Goal: Transaction & Acquisition: Book appointment/travel/reservation

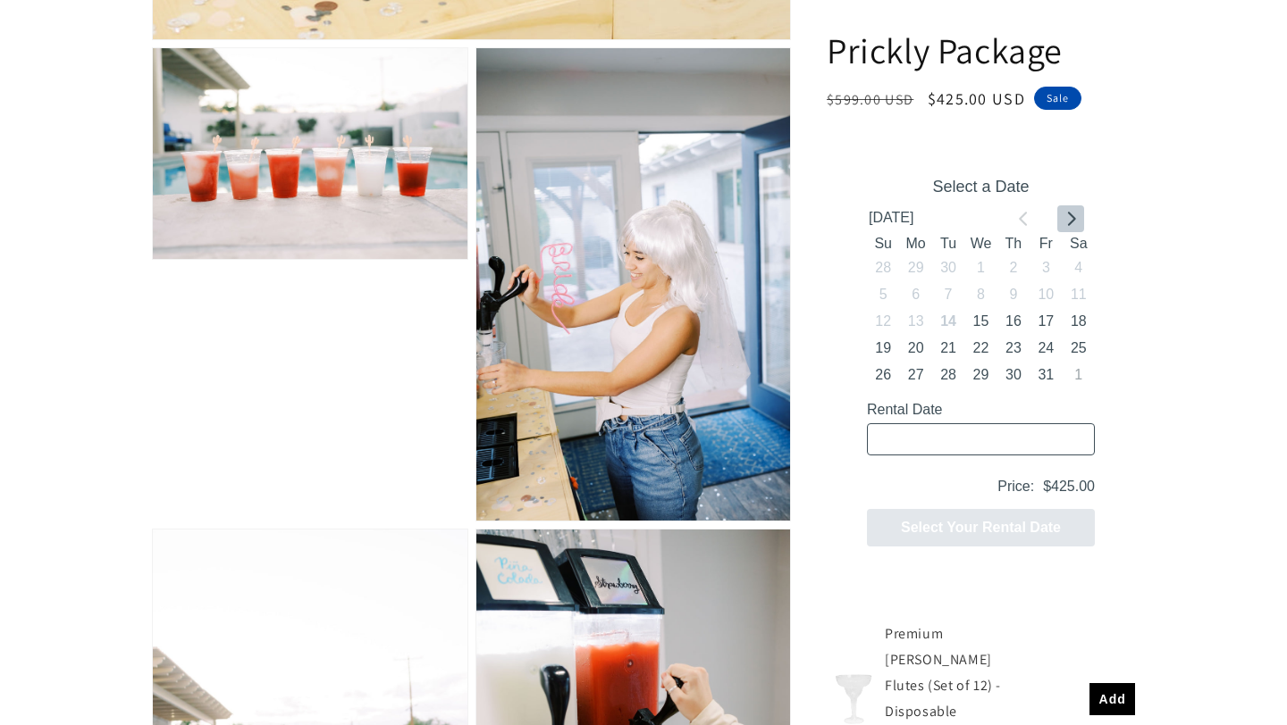
click at [1075, 222] on icon "Go to next month" at bounding box center [1070, 219] width 14 height 14
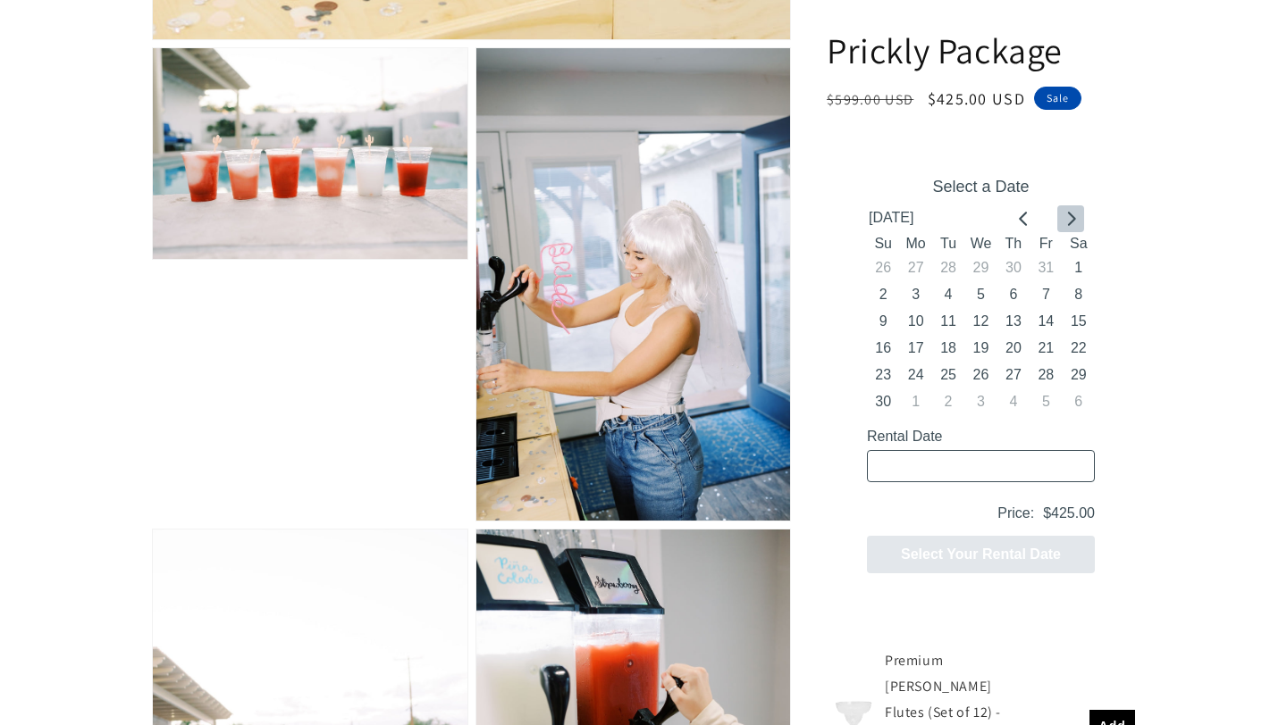
click at [1075, 222] on icon "Go to next month" at bounding box center [1070, 219] width 14 height 14
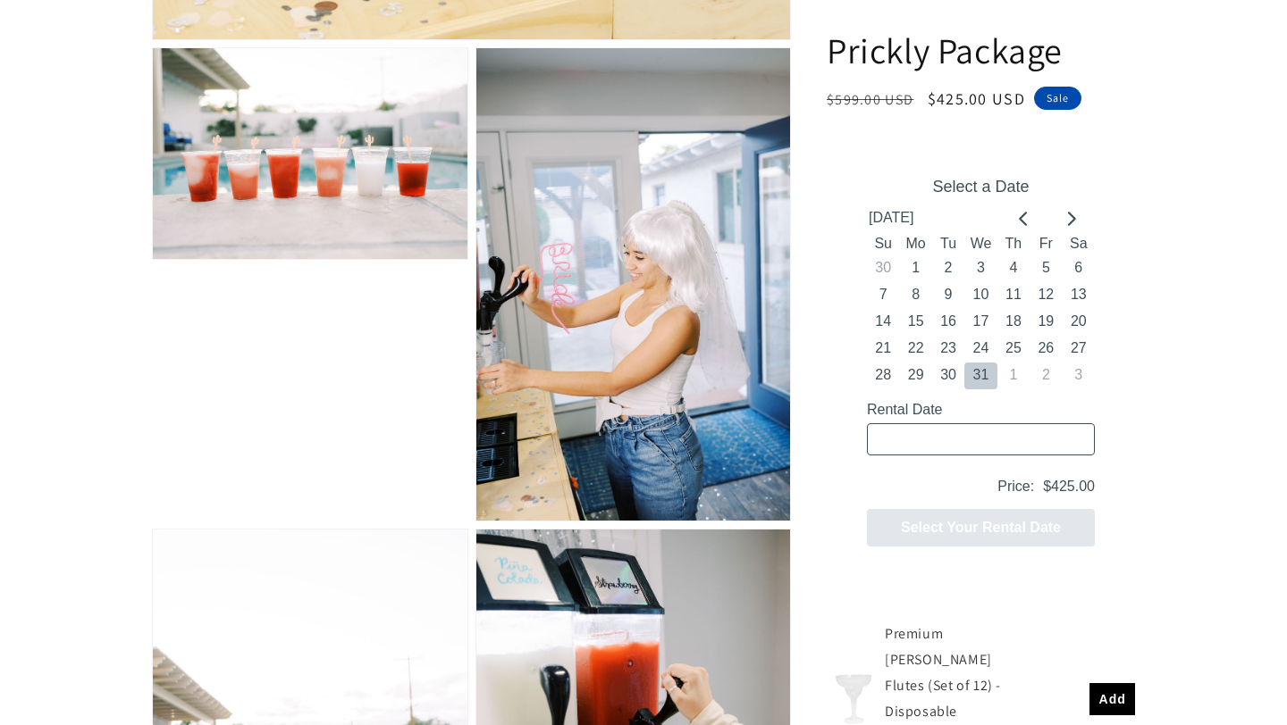
click at [983, 381] on button "31" at bounding box center [980, 376] width 32 height 27
type input "12/31/2025 / 6 spaces"
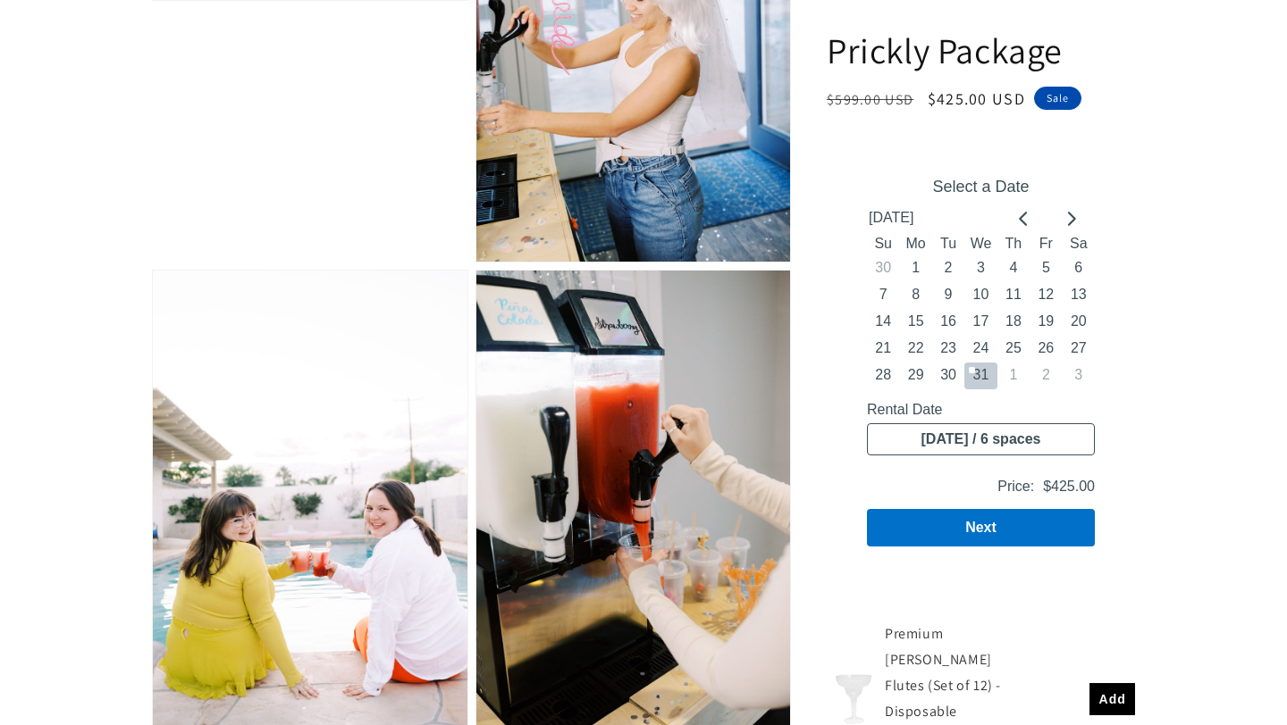
scroll to position [1454, 0]
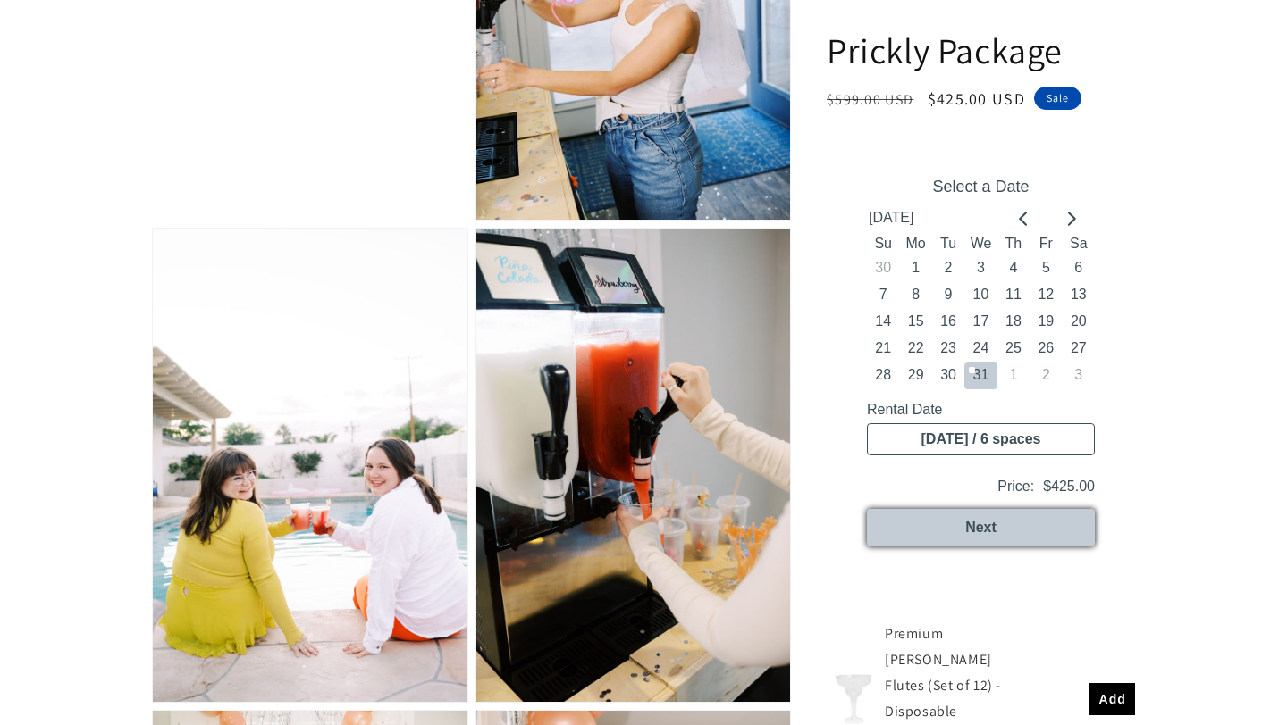
click at [1036, 542] on button "Next" at bounding box center [981, 528] width 228 height 38
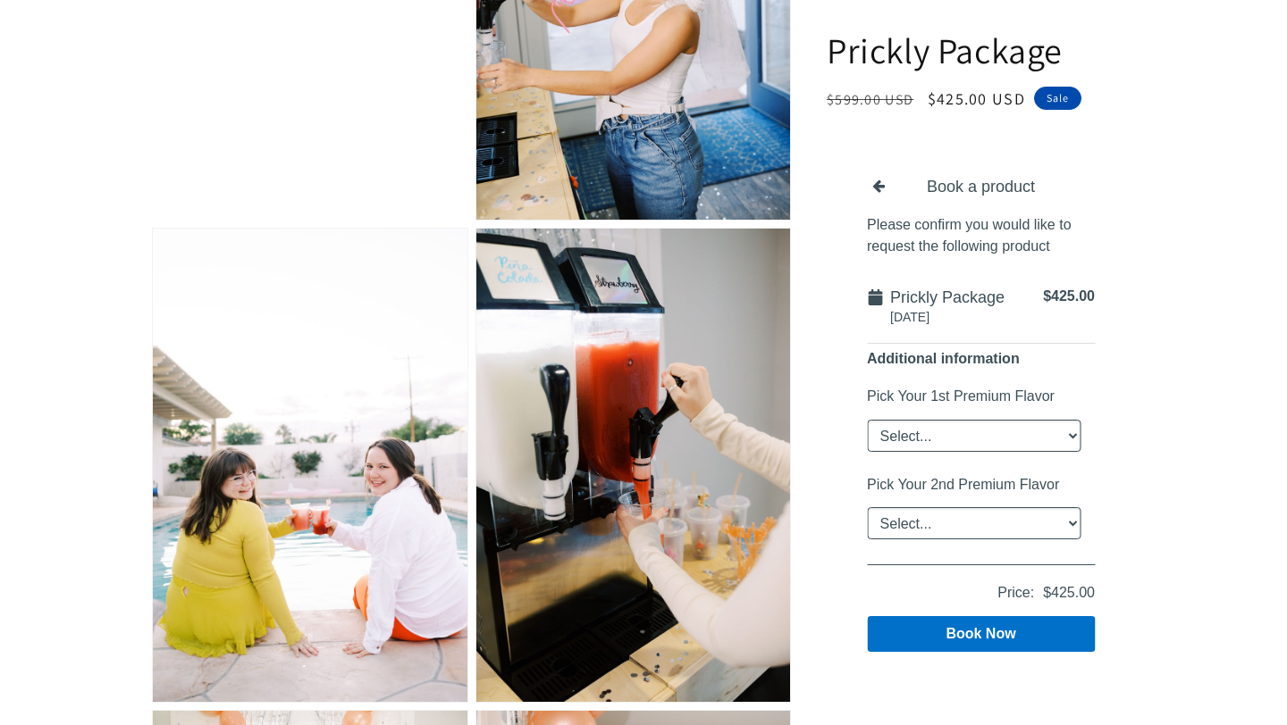
click at [1016, 436] on select "Select... Classic Margarita Frosé Strawberry King Cake Daiquiri Apple Cider Sum…" at bounding box center [974, 436] width 214 height 32
select select "Classic Margarita"
click at [867, 420] on select "Select... Classic Margarita Frosé Strawberry King Cake Daiquiri Apple Cider Sum…" at bounding box center [974, 436] width 214 height 32
click at [985, 532] on select "Select... Classic Margarita Frosé Strawberry King Cake Daiquiri Apple Cider Sum…" at bounding box center [974, 523] width 214 height 32
select select "Piña Colada"
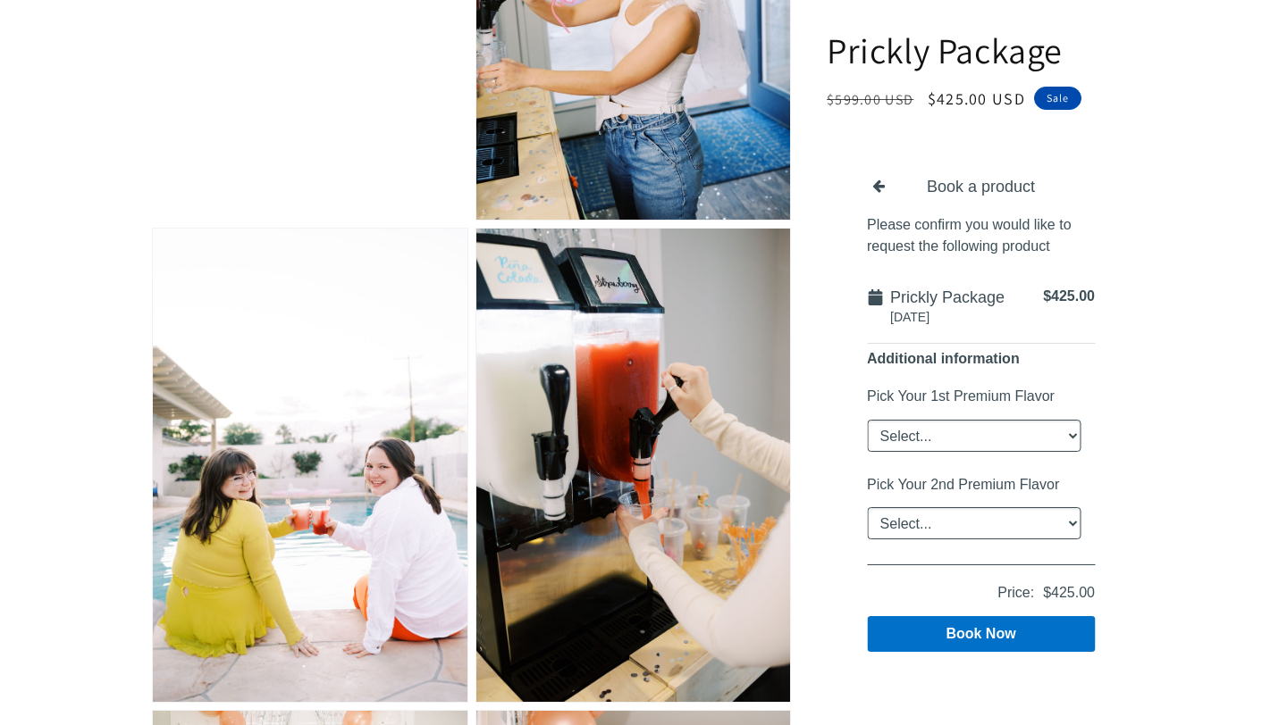
click at [867, 507] on select "Select... Classic Margarita Frosé Strawberry King Cake Daiquiri Apple Cider Sum…" at bounding box center [974, 523] width 214 height 32
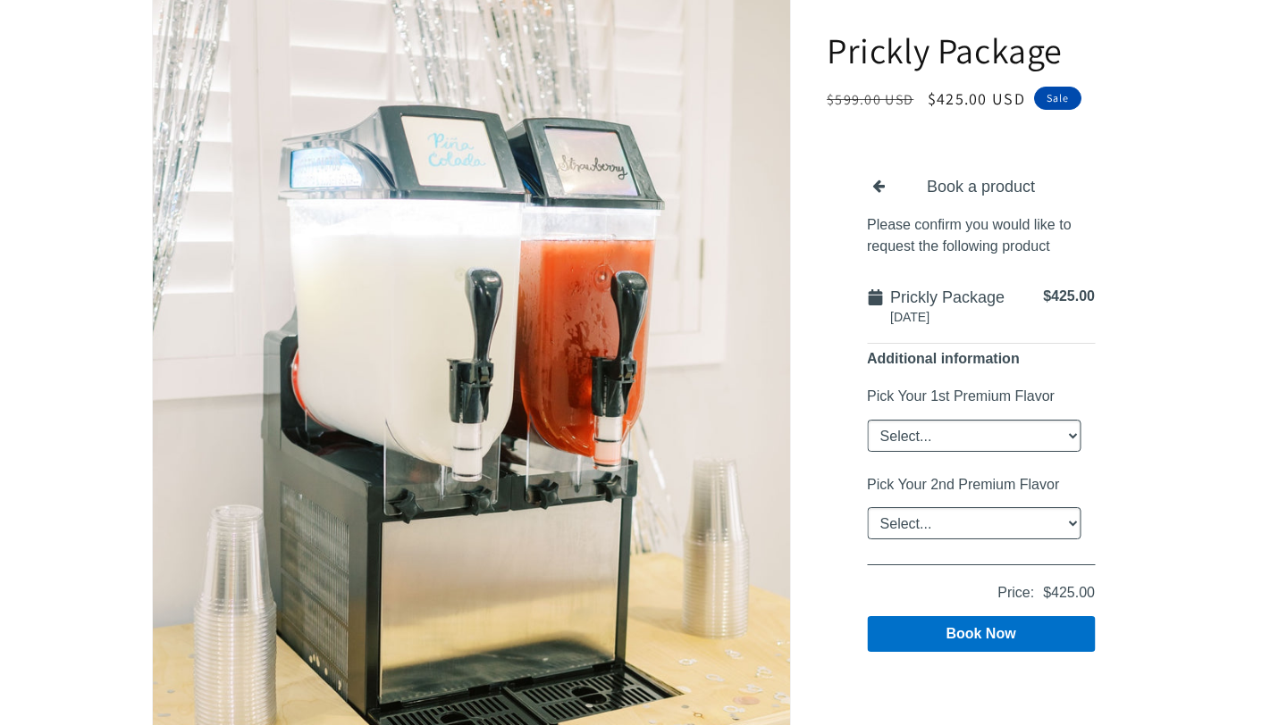
scroll to position [0, 0]
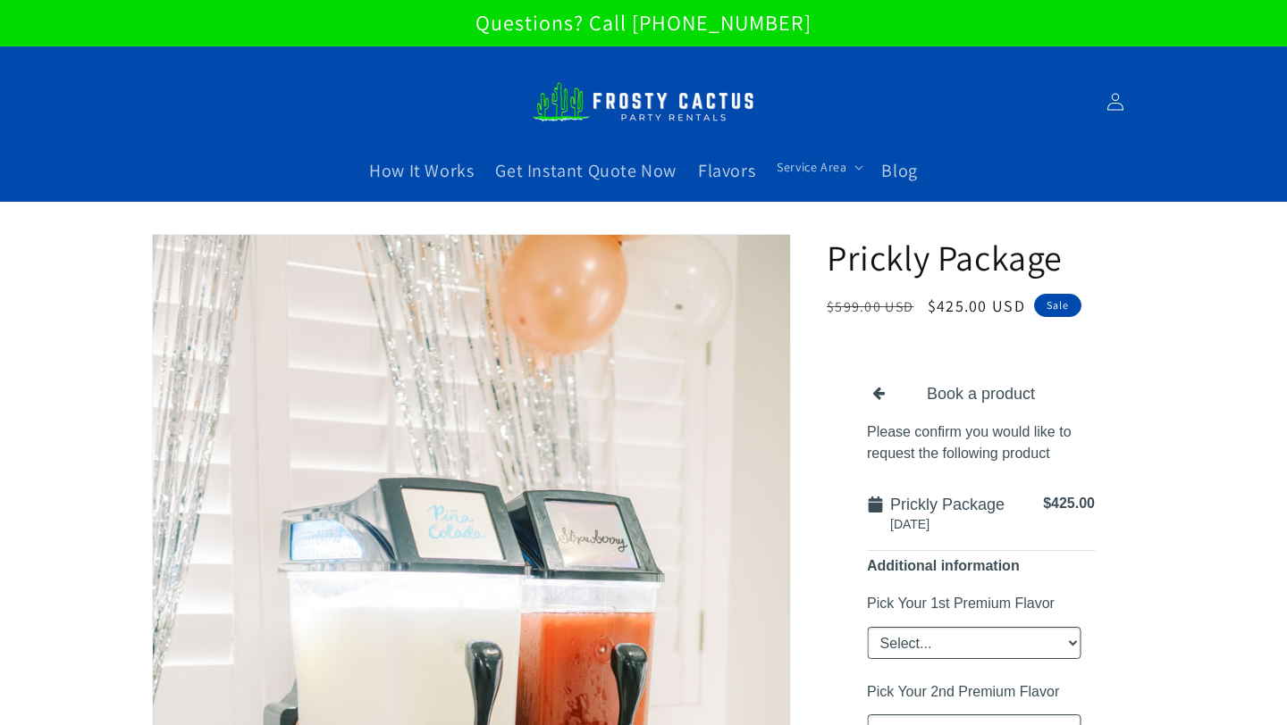
drag, startPoint x: 784, startPoint y: 18, endPoint x: 657, endPoint y: 16, distance: 127.8
click at [657, 16] on p "Questions? Call [PHONE_NUMBER]" at bounding box center [643, 23] width 1287 height 46
copy p "480-524-0397"
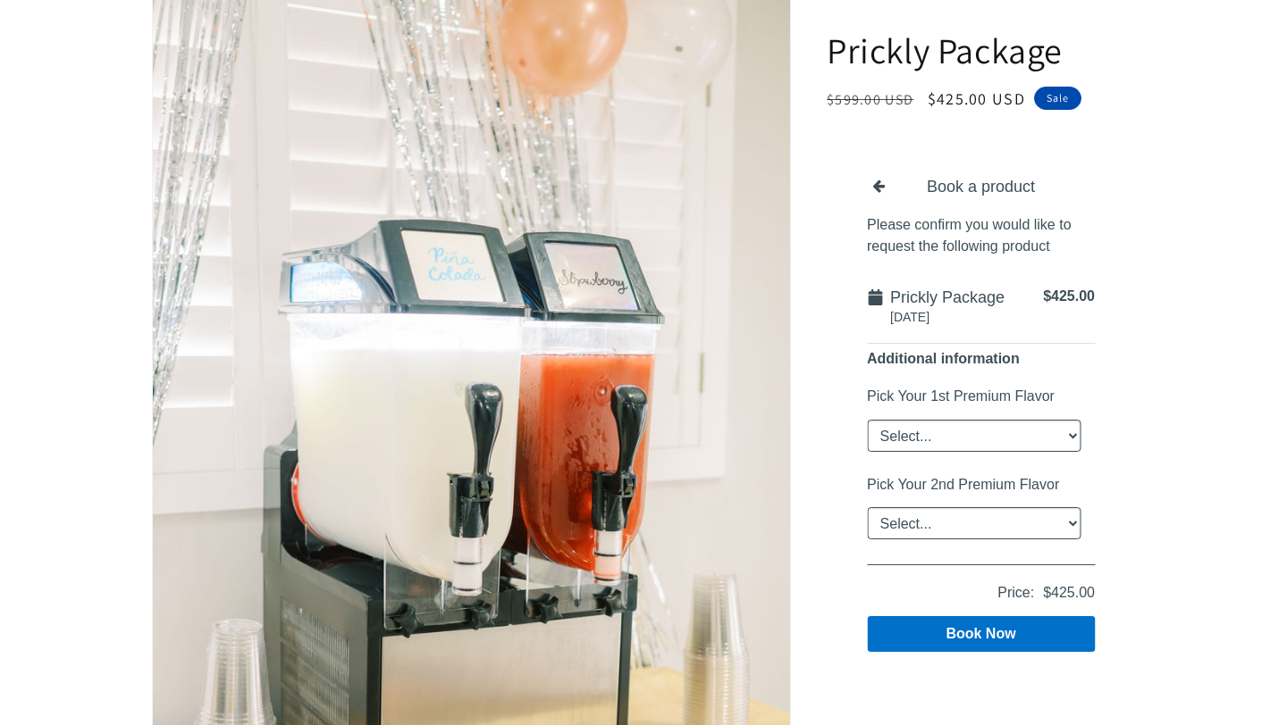
scroll to position [259, 0]
click at [1002, 439] on select "Select... Classic Margarita Frosé Strawberry King Cake Daiquiri Apple Cider Sum…" at bounding box center [974, 436] width 214 height 32
